Goal: Task Accomplishment & Management: Use online tool/utility

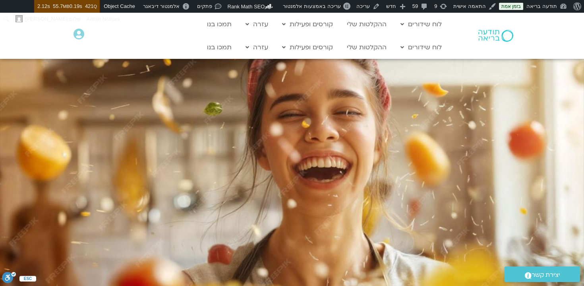
scroll to position [28, 0]
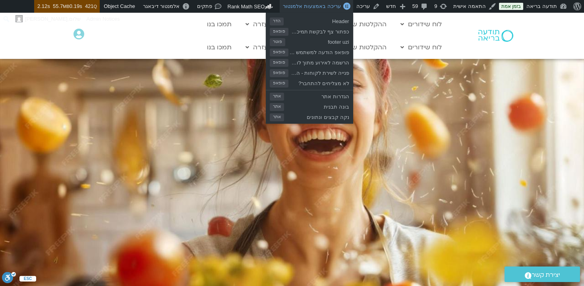
click at [311, 6] on span "עריכה באמצעות אלמנטור" at bounding box center [312, 6] width 58 height 6
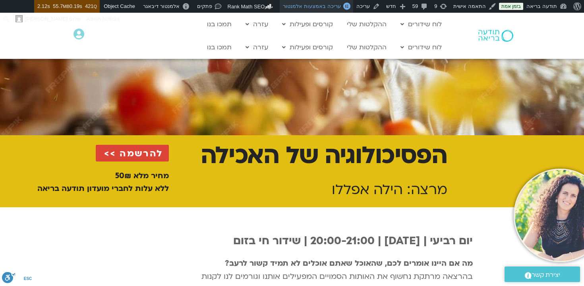
scroll to position [151, 0]
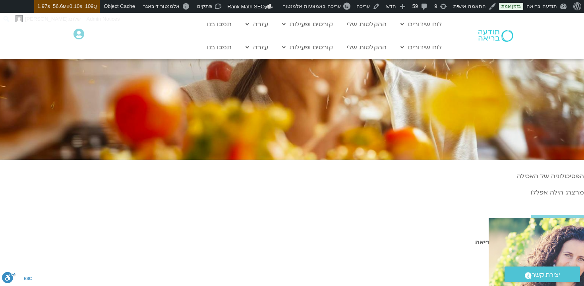
scroll to position [157, 0]
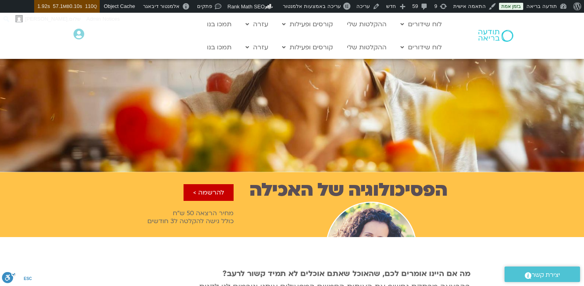
scroll to position [154, 0]
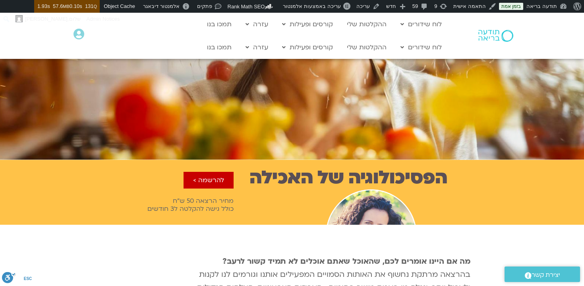
scroll to position [204, 0]
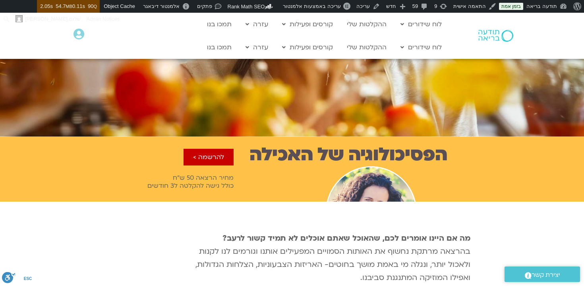
scroll to position [188, 0]
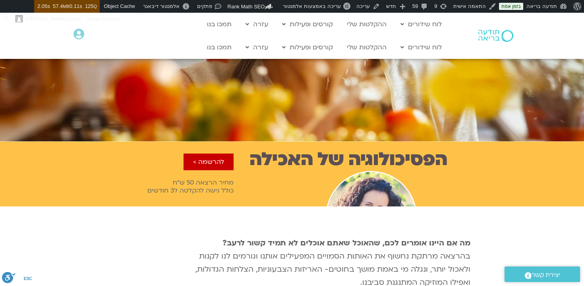
scroll to position [194, 0]
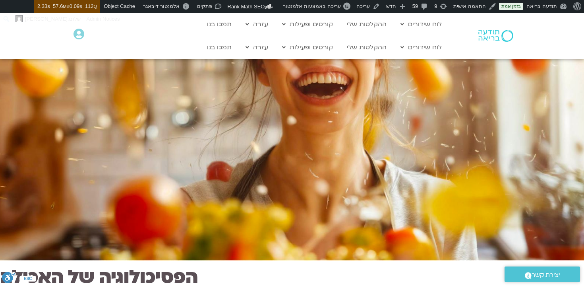
scroll to position [66, 0]
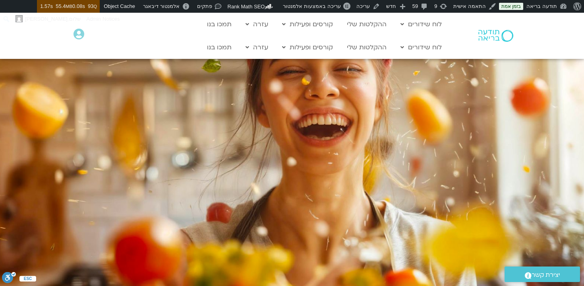
scroll to position [29, 0]
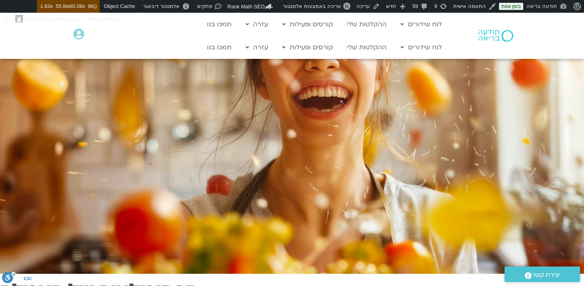
scroll to position [68, 0]
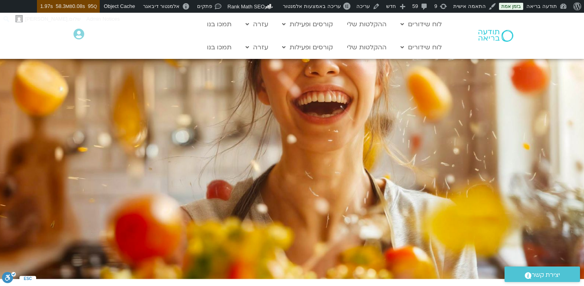
scroll to position [47, 0]
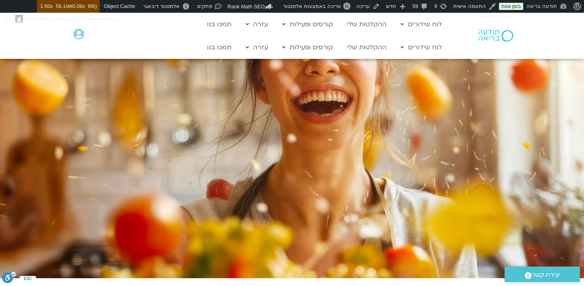
scroll to position [46, 0]
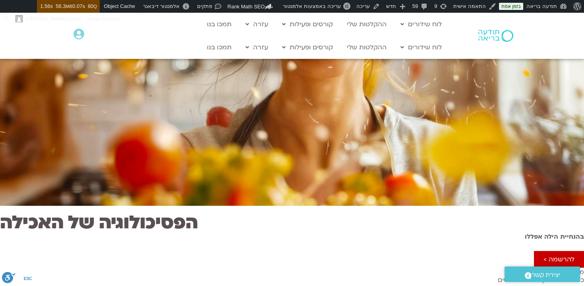
scroll to position [119, 0]
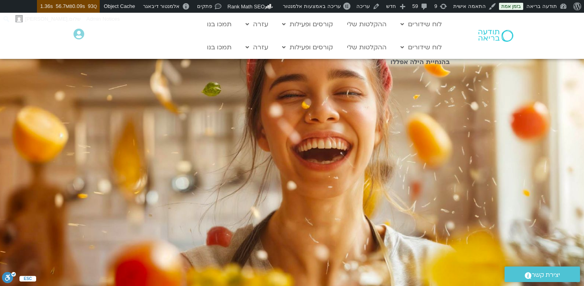
scroll to position [8, 0]
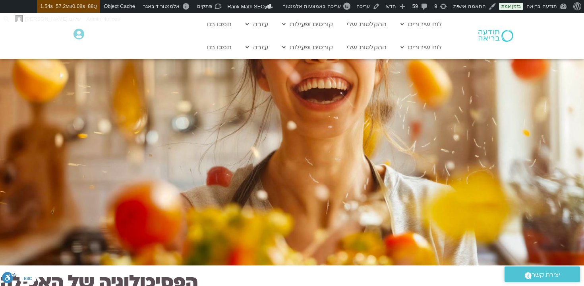
scroll to position [66, 0]
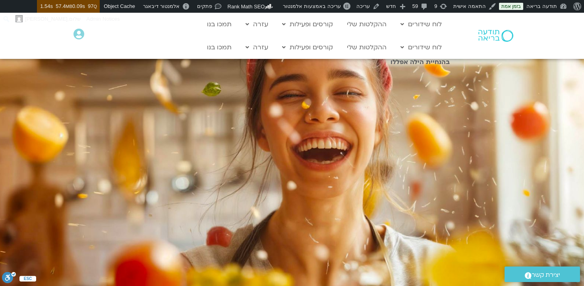
scroll to position [0, -1]
